Goal: Download file/media

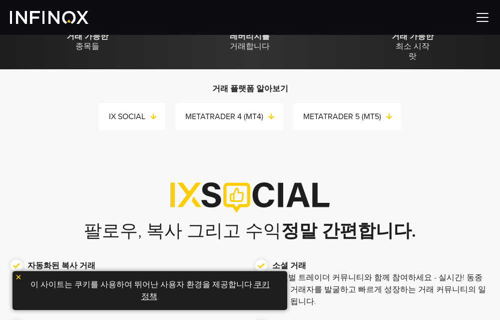
click at [17, 276] on img at bounding box center [18, 277] width 7 height 7
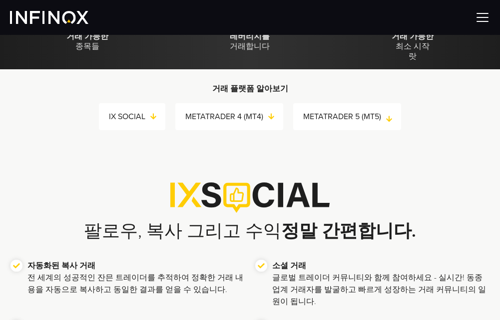
click at [355, 114] on link "METATRADER 5 (MT5)" at bounding box center [352, 117] width 98 height 14
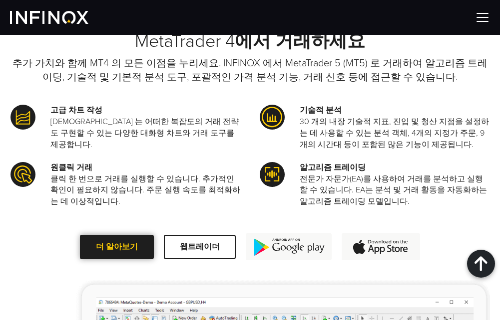
scroll to position [999, 0]
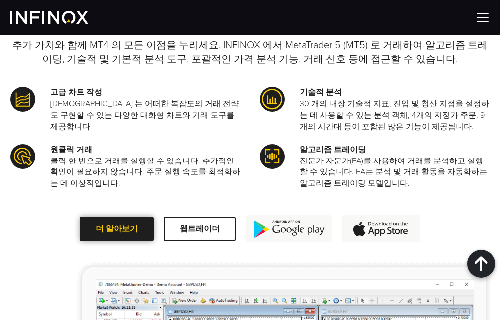
click at [117, 229] on span at bounding box center [117, 229] width 0 height 0
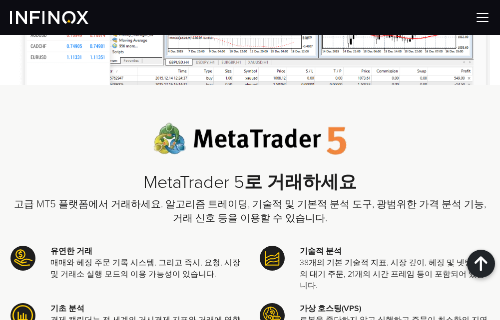
scroll to position [1548, 0]
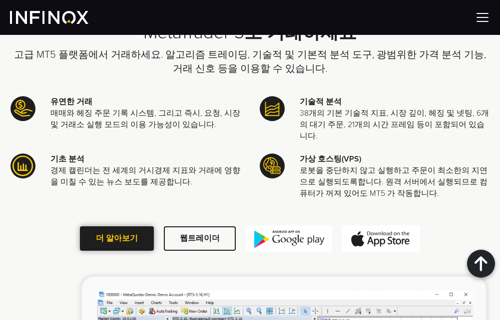
click at [117, 239] on span at bounding box center [117, 239] width 0 height 0
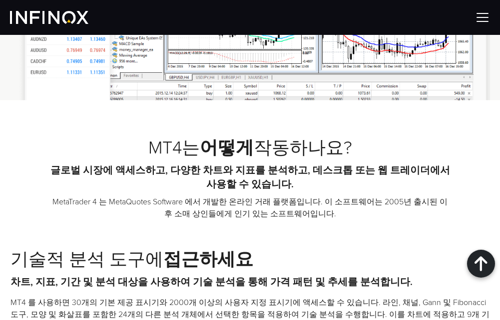
scroll to position [649, 0]
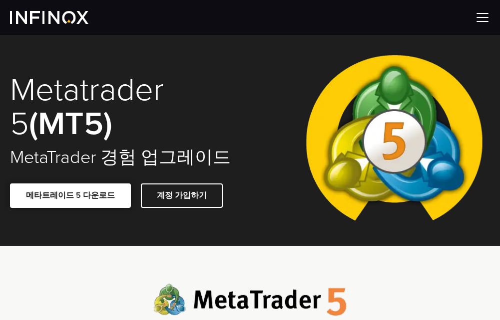
click at [70, 196] on span at bounding box center [70, 196] width 0 height 0
